Goal: Task Accomplishment & Management: Manage account settings

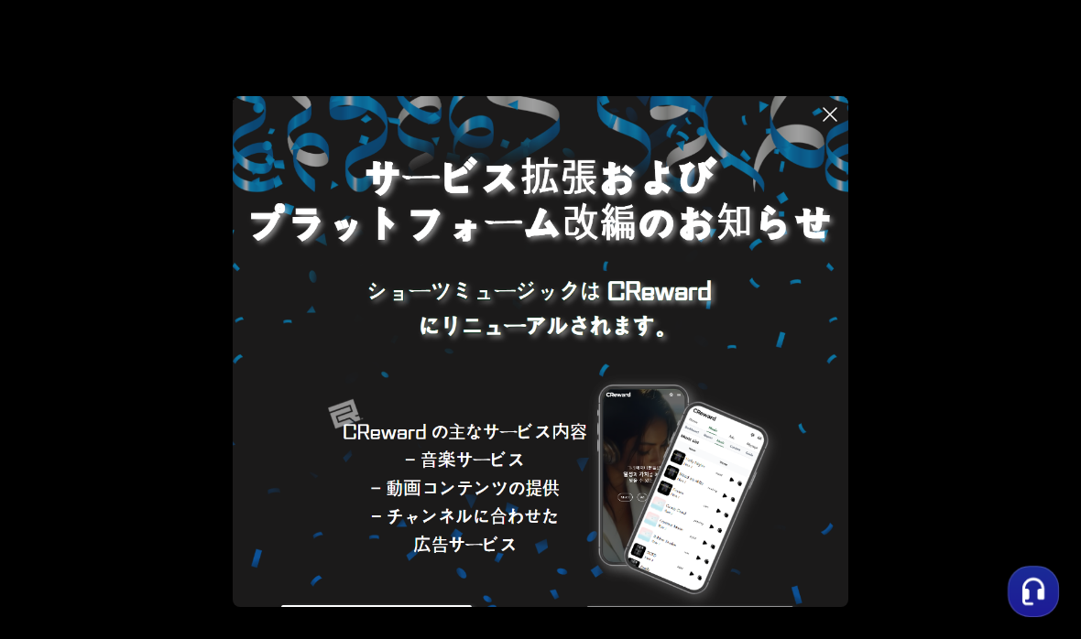
scroll to position [104, 0]
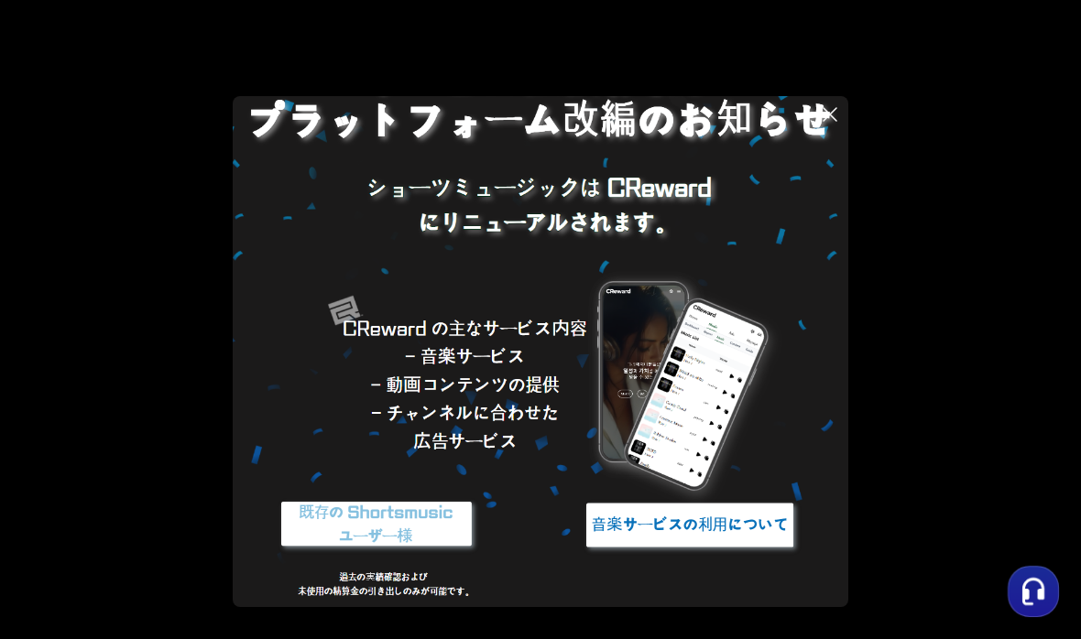
click at [396, 514] on img at bounding box center [376, 525] width 229 height 69
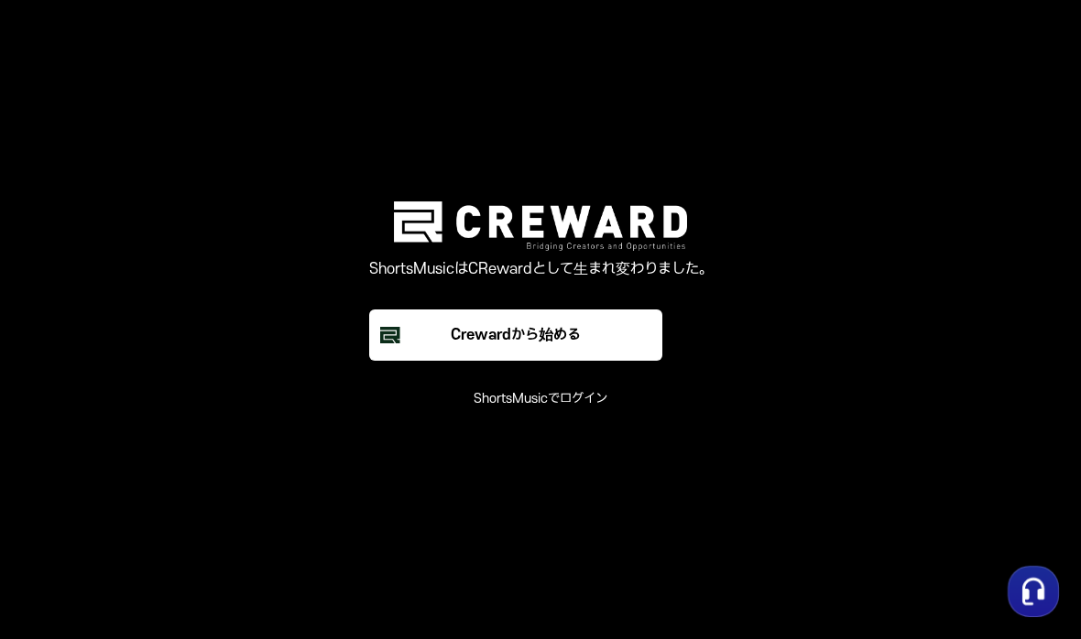
click at [532, 409] on main "ShortsMusicはCRewardとして生まれ変わりました。 Crewardから始める ShortsMusicでログイン" at bounding box center [540, 319] width 1081 height 639
click at [559, 404] on font "ShortsMusicでログイン" at bounding box center [541, 399] width 134 height 16
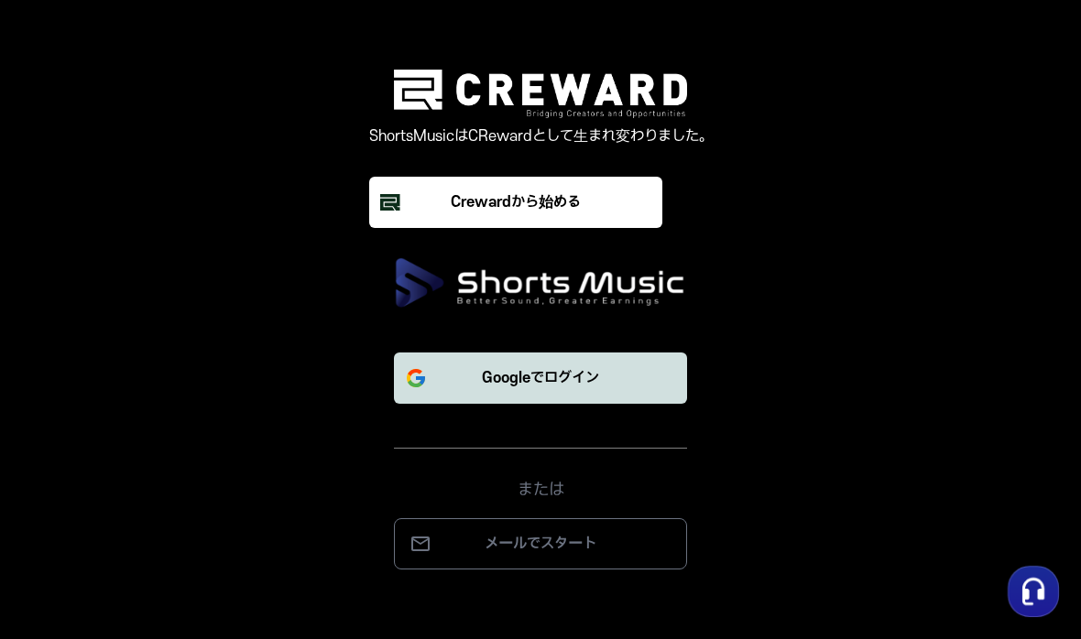
click at [626, 384] on button "Googleでログイン" at bounding box center [540, 378] width 293 height 51
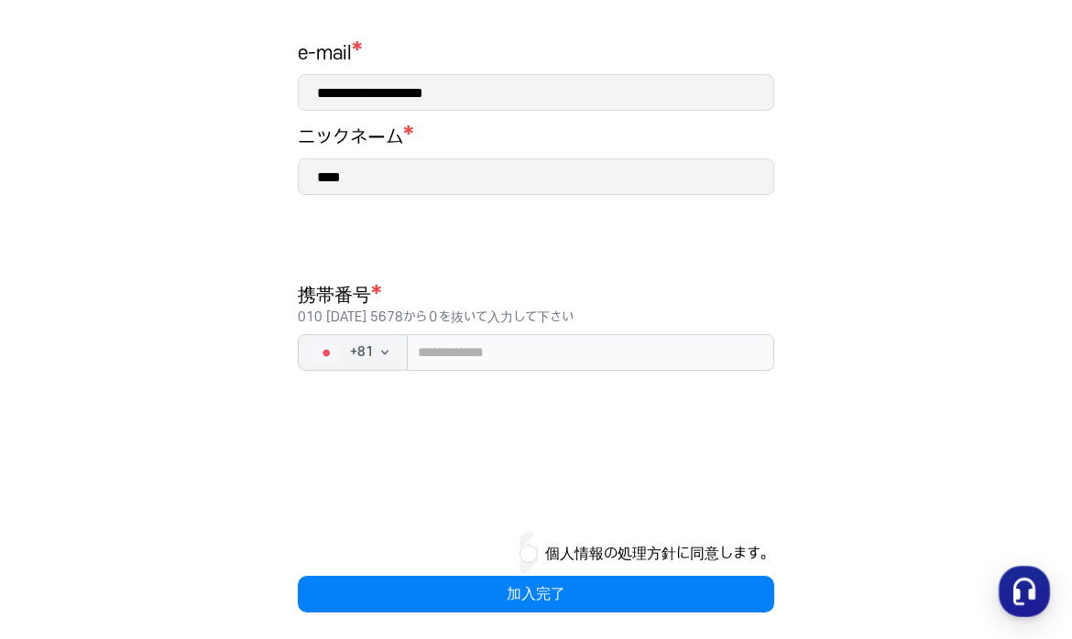
scroll to position [299, 0]
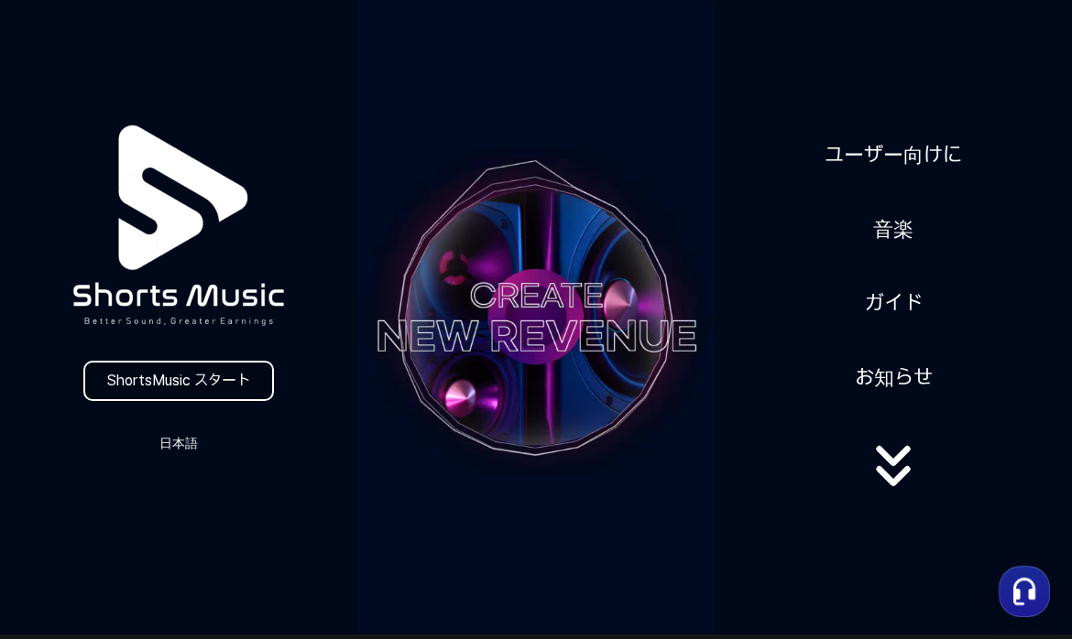
click at [205, 383] on link "ShortsMusic スタート" at bounding box center [178, 381] width 191 height 40
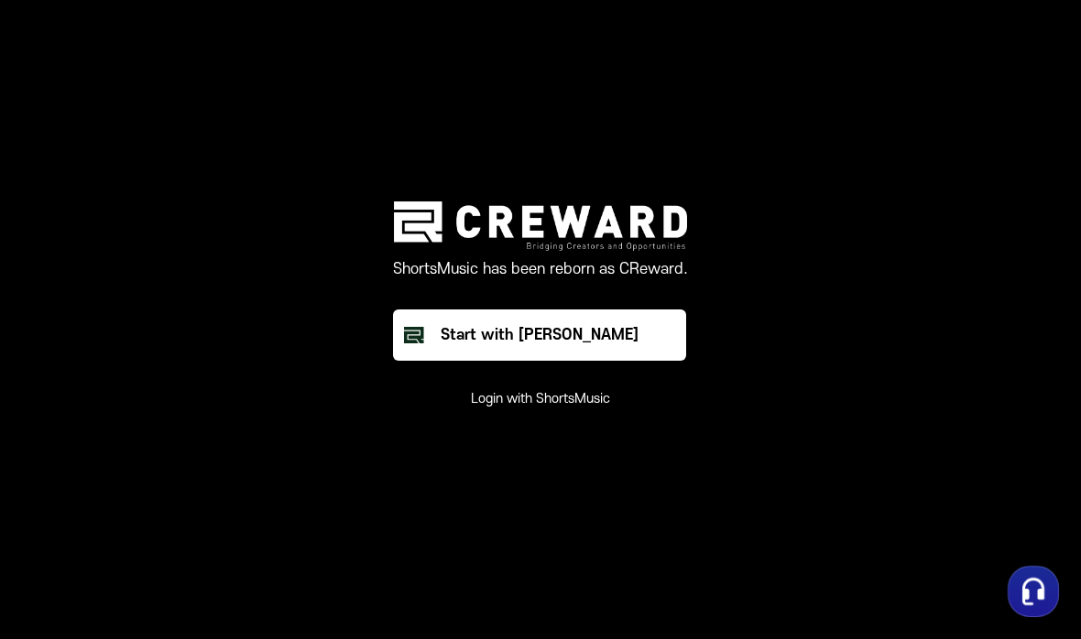
click at [542, 400] on button "Login with ShortsMusic" at bounding box center [540, 399] width 139 height 18
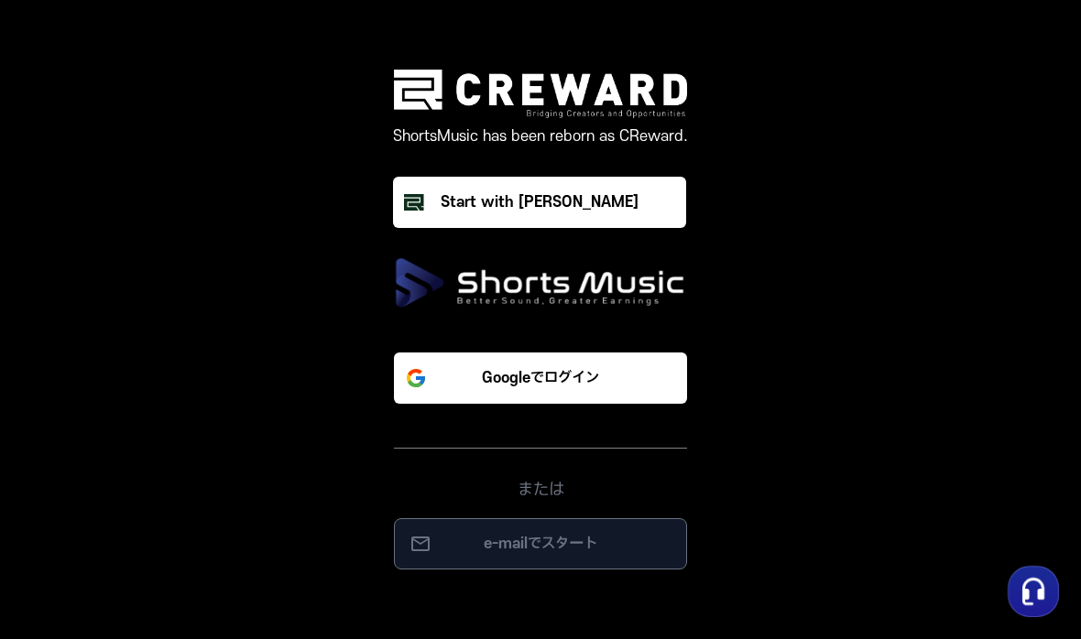
click at [513, 532] on button "e-mailでスタート" at bounding box center [540, 544] width 293 height 51
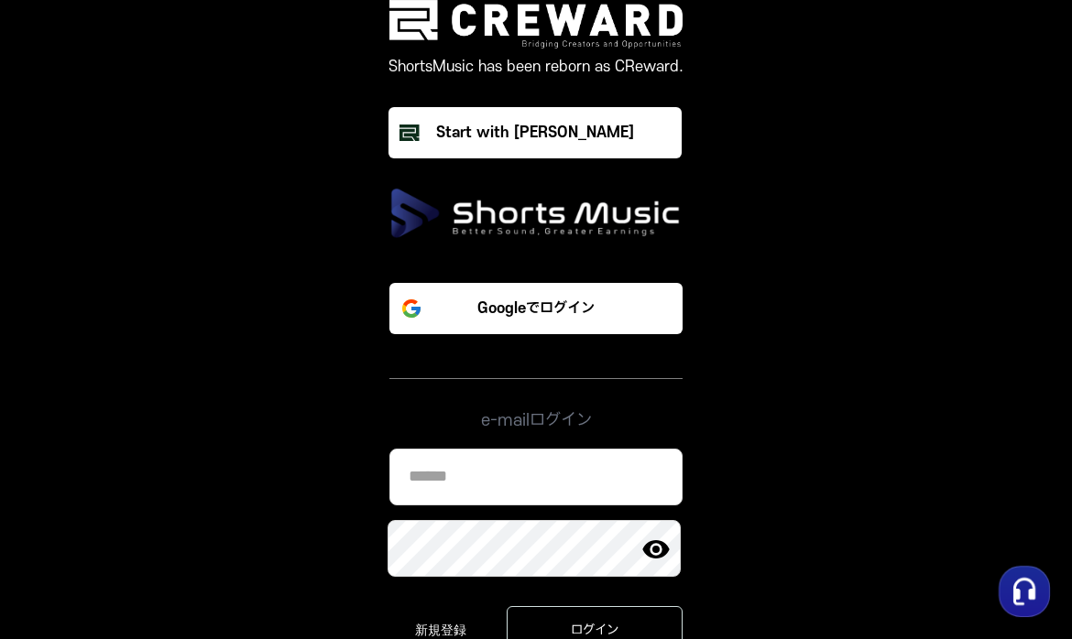
type input "**********"
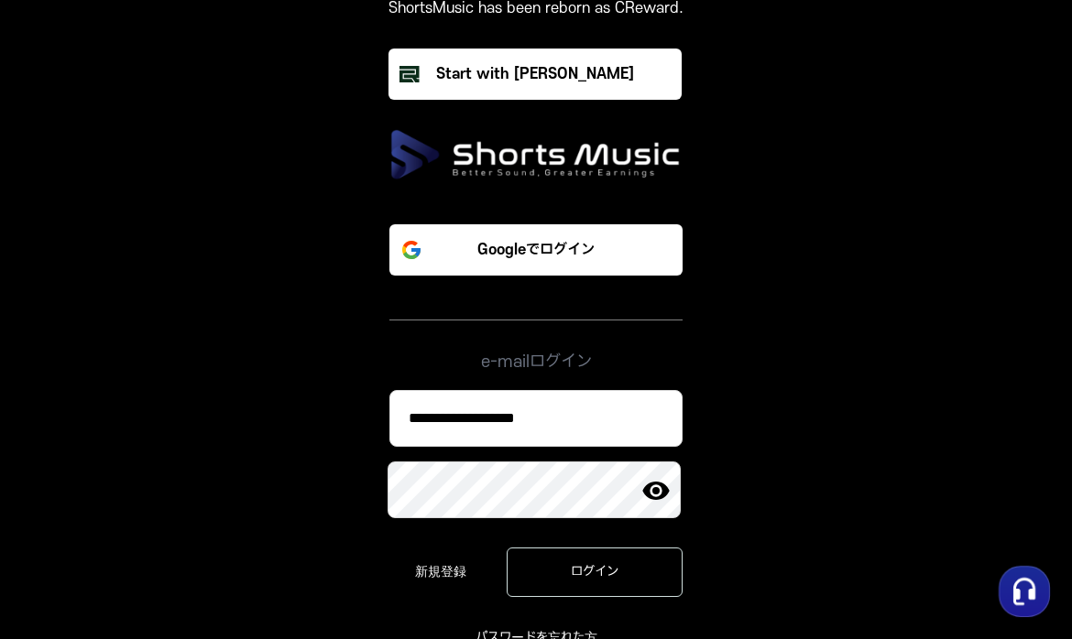
scroll to position [68, 0]
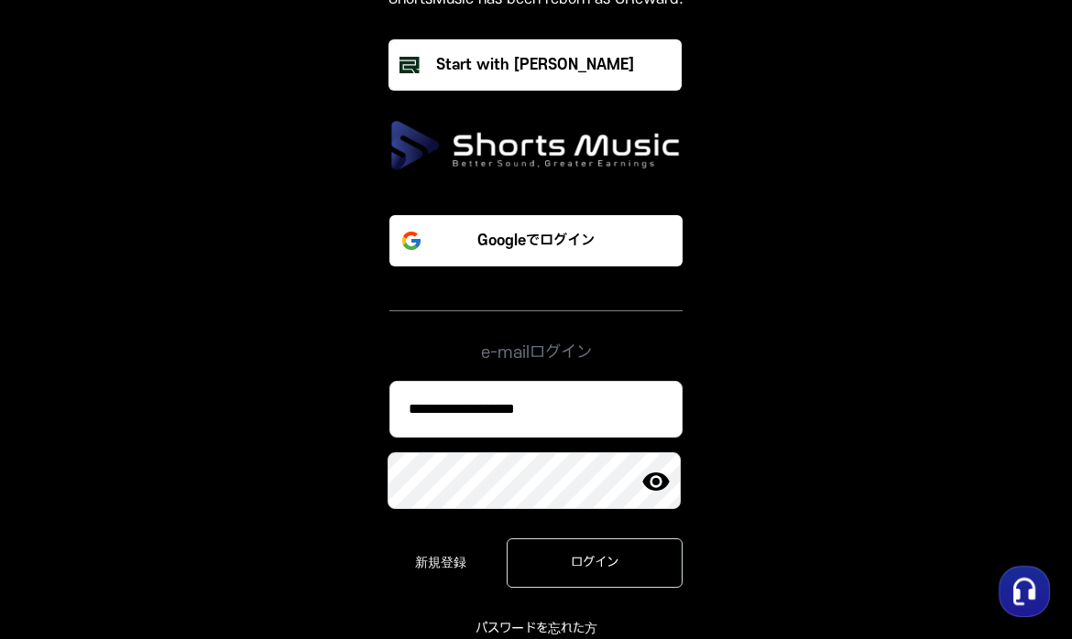
click at [656, 480] on img at bounding box center [655, 481] width 29 height 29
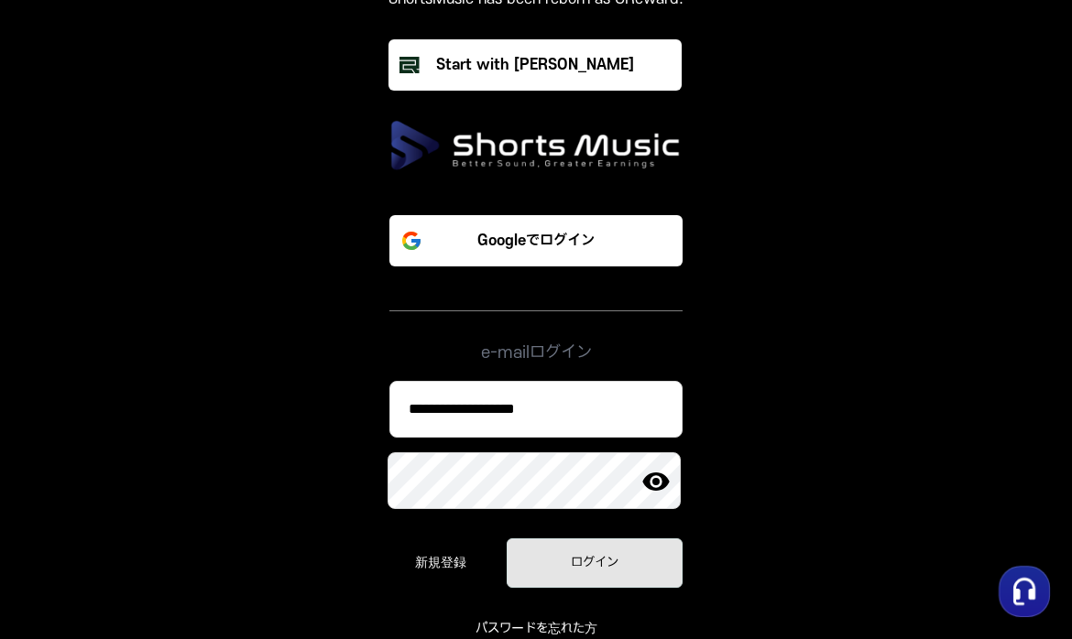
click at [617, 546] on button "ログイン" at bounding box center [595, 563] width 176 height 49
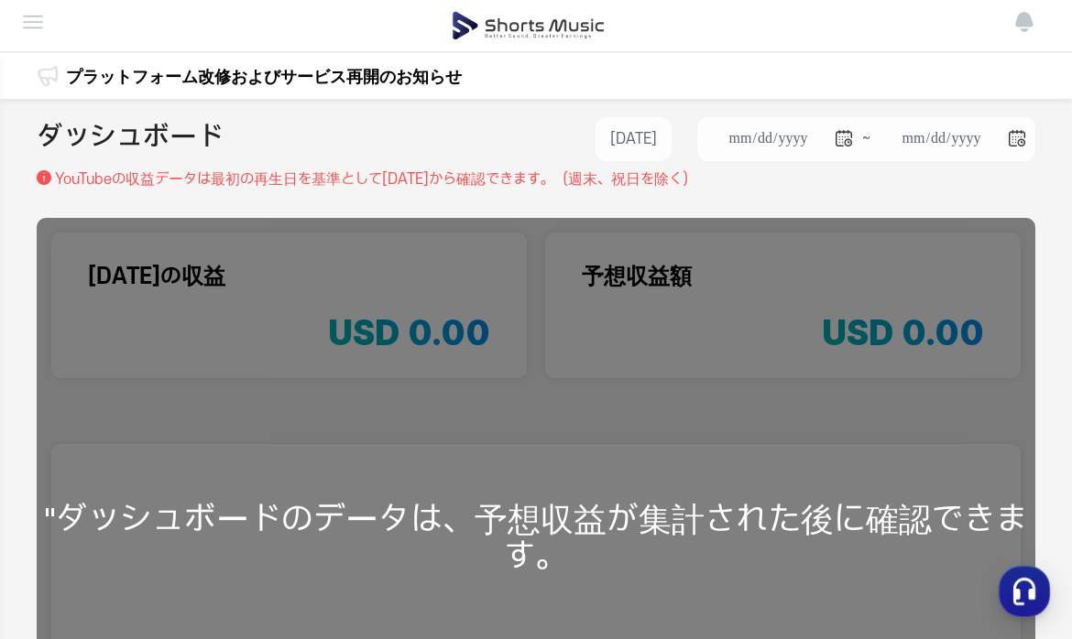
click at [412, 76] on link "プラットフォーム改修およびサービス再開のお知らせ" at bounding box center [264, 76] width 396 height 25
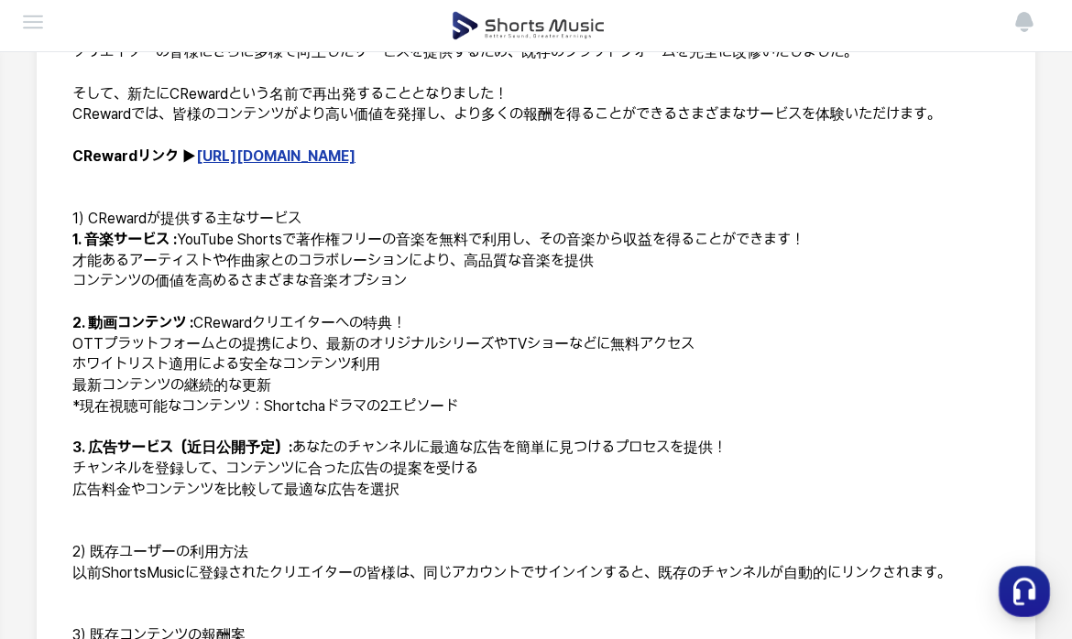
scroll to position [389, 0]
drag, startPoint x: 87, startPoint y: 221, endPoint x: 144, endPoint y: 223, distance: 56.8
click at [144, 223] on h3 "1) CRewardが提供する主なサービス" at bounding box center [535, 218] width 927 height 21
copy h3 "CReward"
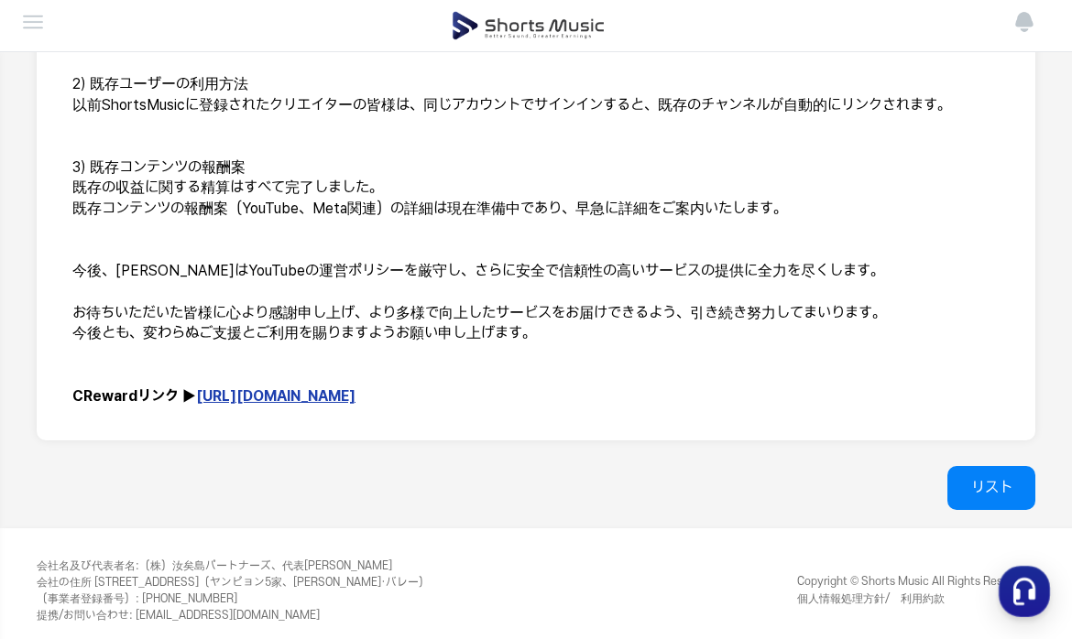
scroll to position [871, 0]
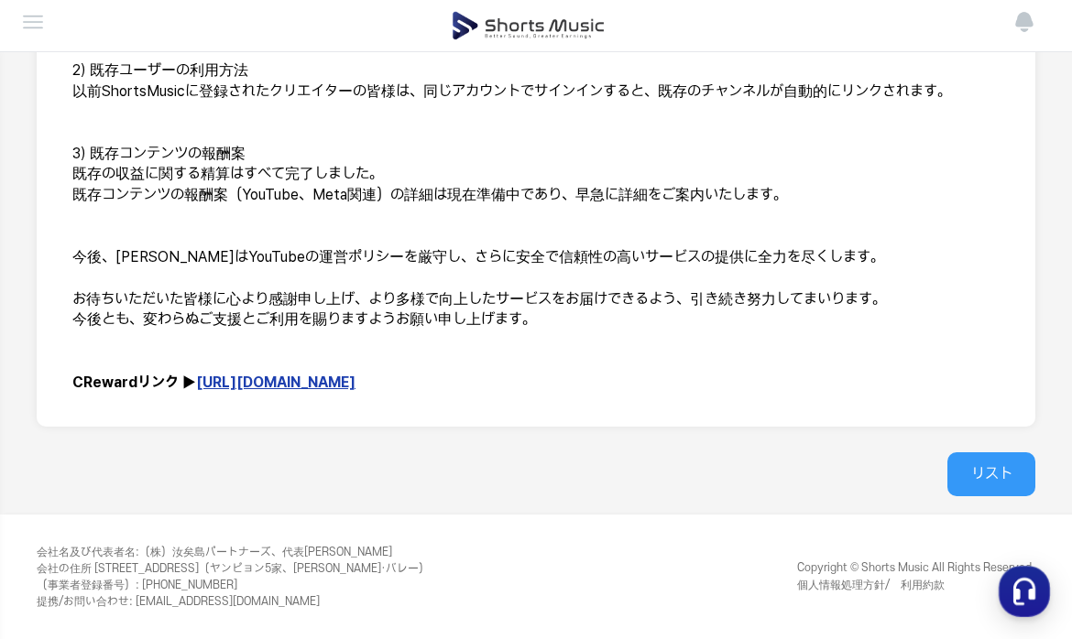
click at [1006, 486] on link "リスト" at bounding box center [991, 475] width 88 height 44
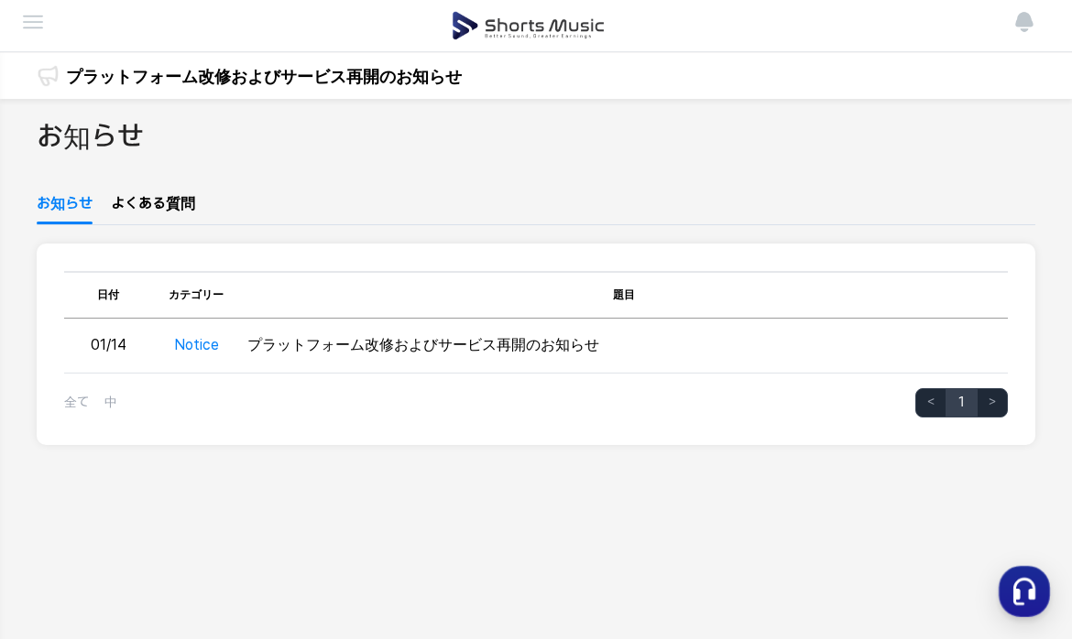
click at [39, 19] on img at bounding box center [33, 22] width 22 height 22
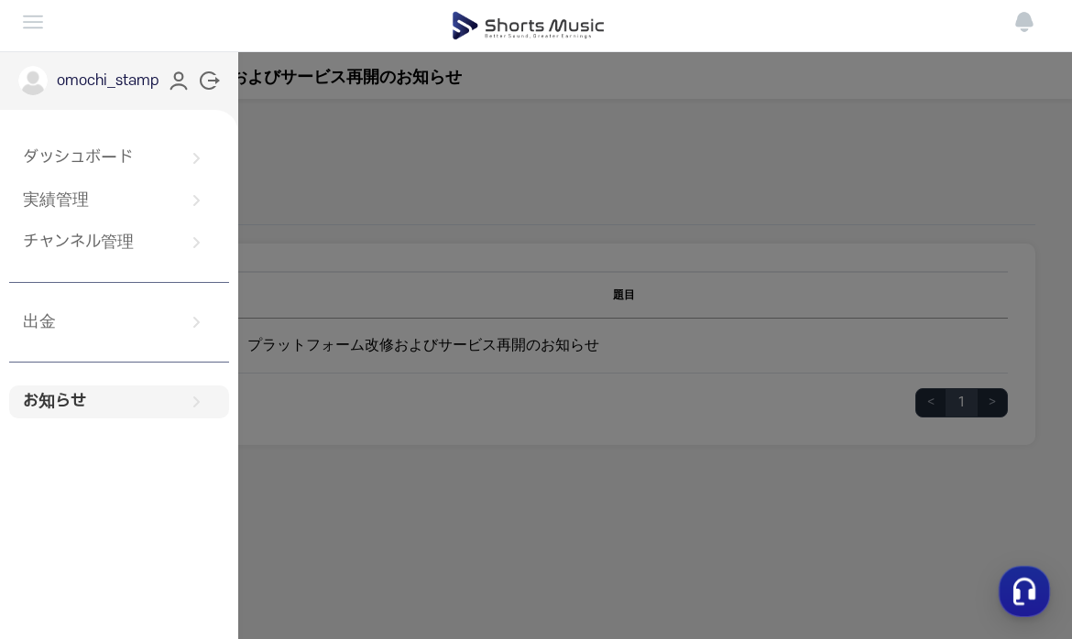
click at [114, 78] on p "omochi_stamp" at bounding box center [108, 81] width 103 height 22
click at [176, 86] on icon at bounding box center [179, 81] width 24 height 24
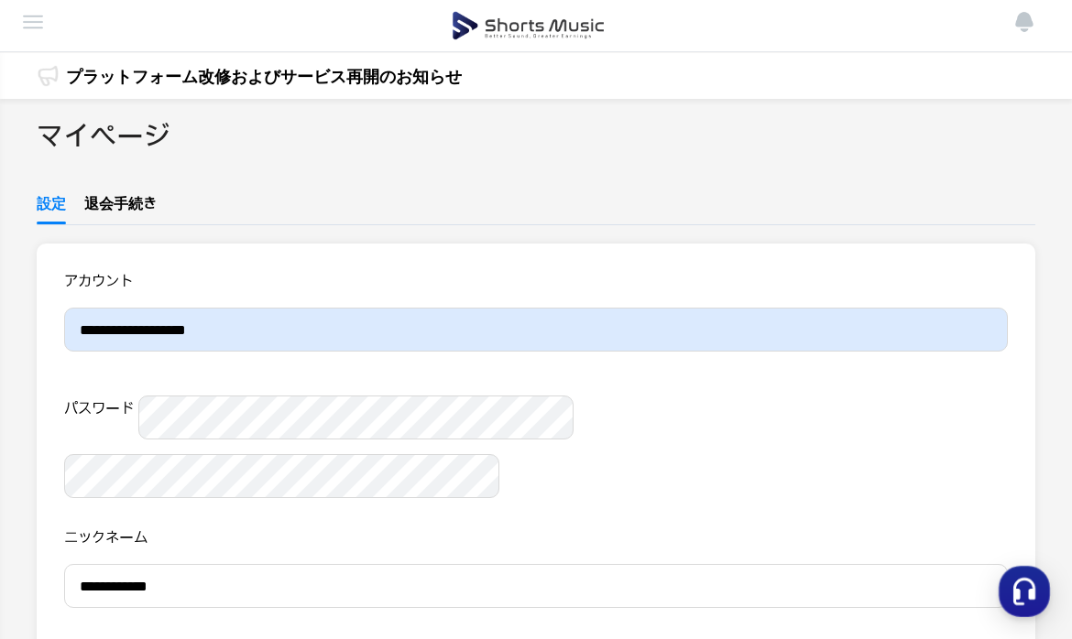
click at [115, 204] on link "退会手続き" at bounding box center [120, 208] width 72 height 31
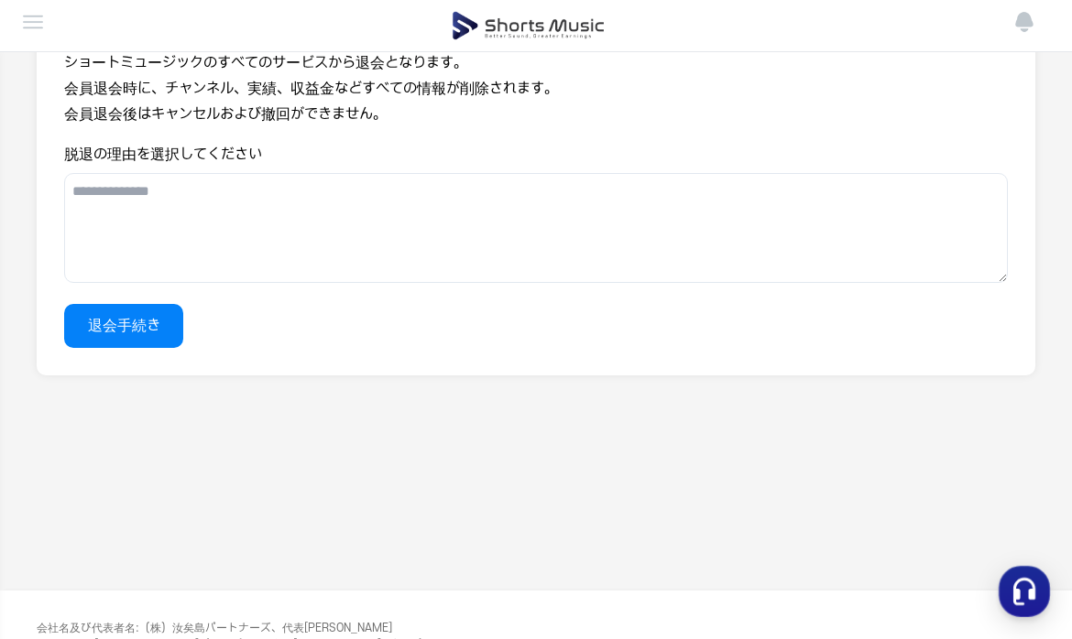
scroll to position [264, 0]
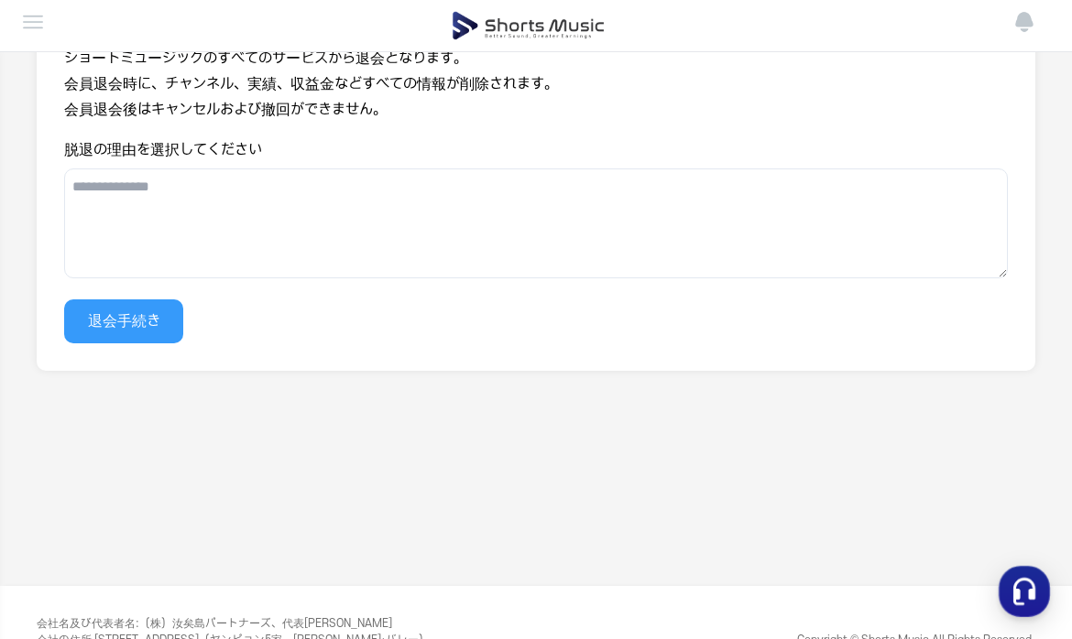
click at [139, 330] on button "退会手続き" at bounding box center [123, 322] width 119 height 44
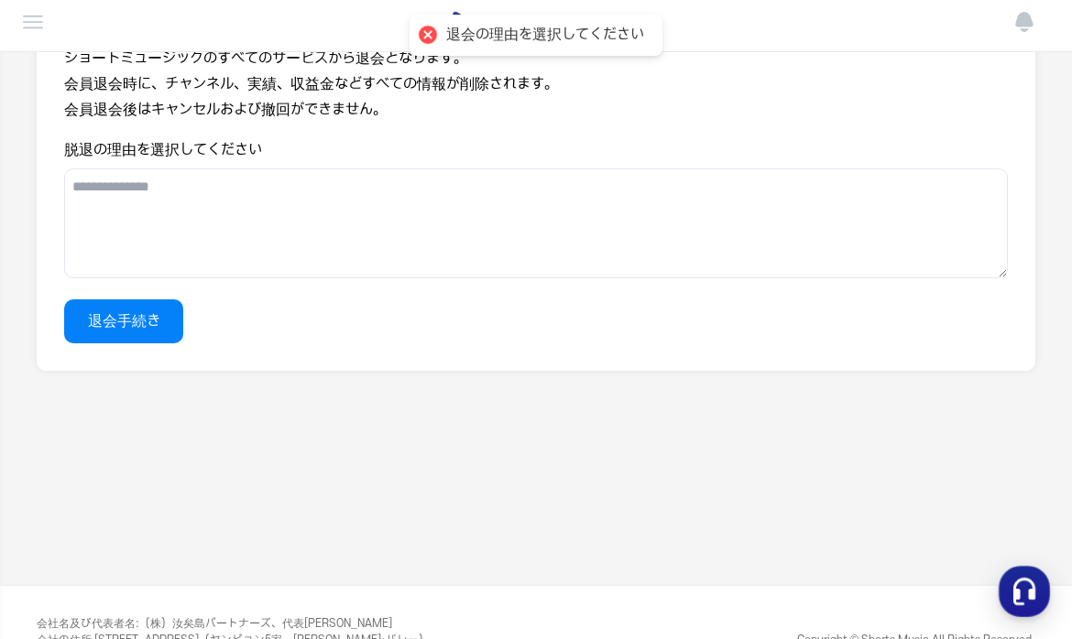
click at [239, 237] on textarea "脱退の理由を選択してください" at bounding box center [536, 224] width 944 height 110
click at [78, 188] on textarea "********" at bounding box center [536, 224] width 944 height 110
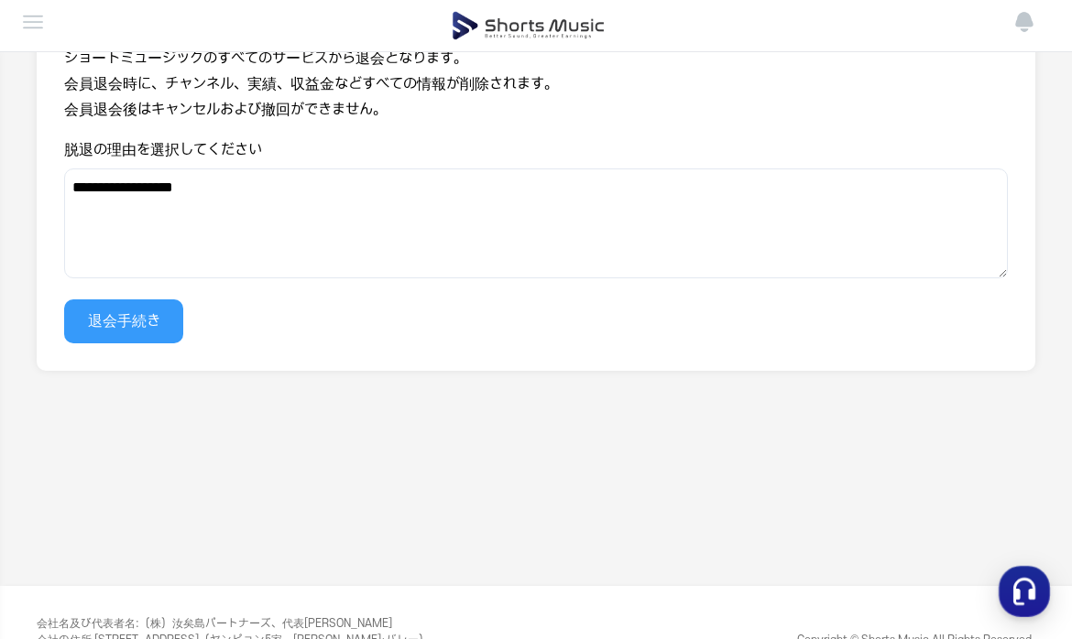
type textarea "**********"
click at [108, 316] on button "退会手続き" at bounding box center [123, 322] width 119 height 44
